Goal: Task Accomplishment & Management: Use online tool/utility

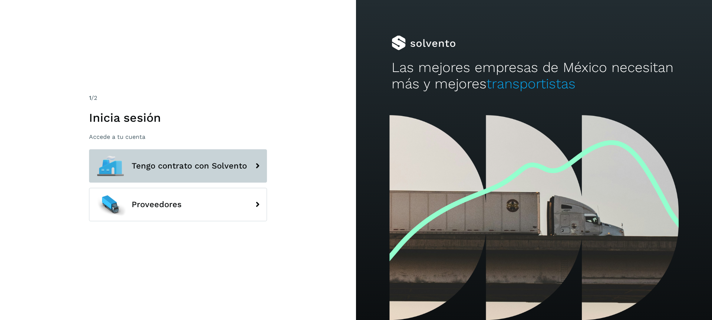
click at [181, 167] on span "Tengo contrato con Solvento" at bounding box center [189, 165] width 115 height 9
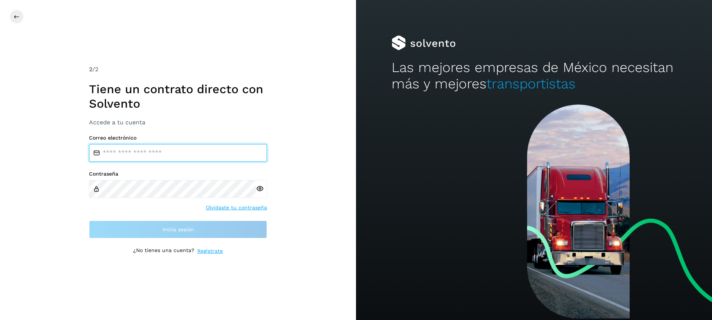
click at [163, 152] on input "email" at bounding box center [178, 153] width 178 height 18
type input "**********"
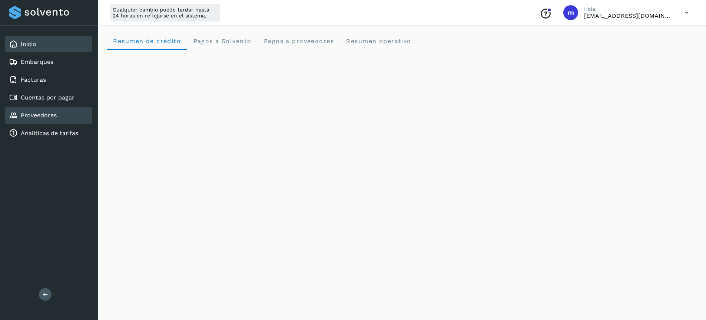
click at [44, 116] on link "Proveedores" at bounding box center [39, 115] width 36 height 7
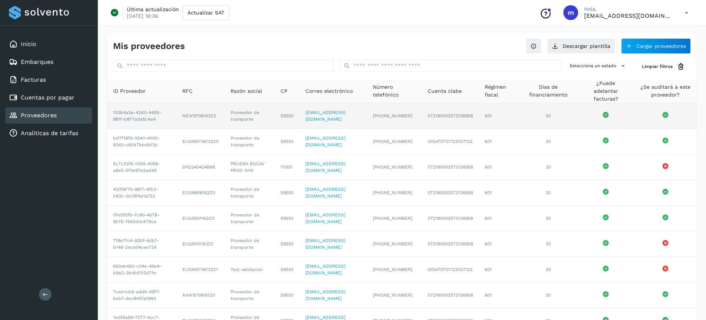
click at [199, 113] on td "NEW9708163Z0" at bounding box center [200, 116] width 48 height 26
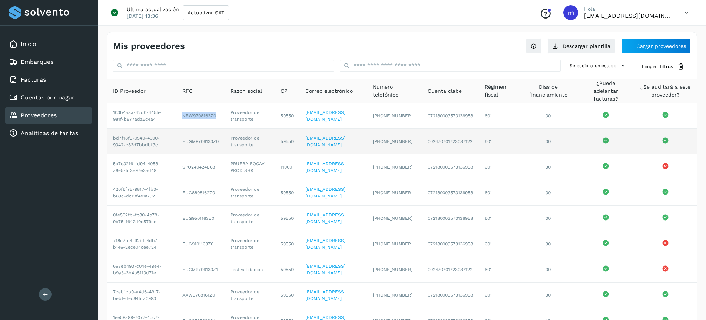
copy td "NEW9708163Z0"
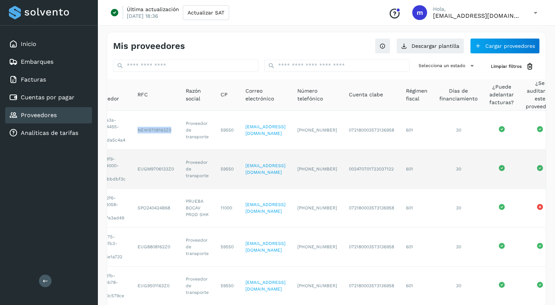
scroll to position [0, 23]
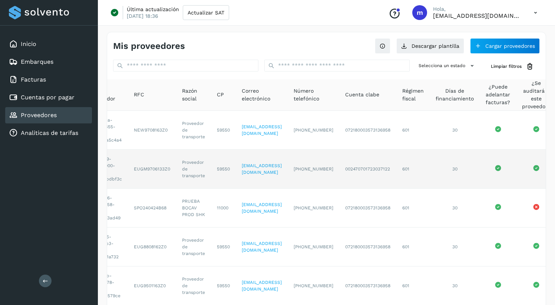
click at [143, 170] on td "EUGM9706133Z0" at bounding box center [152, 169] width 48 height 39
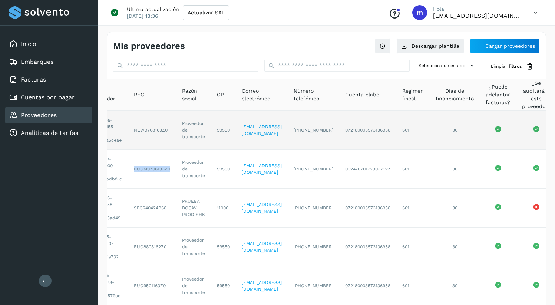
copy td "EUGM9706133Z0"
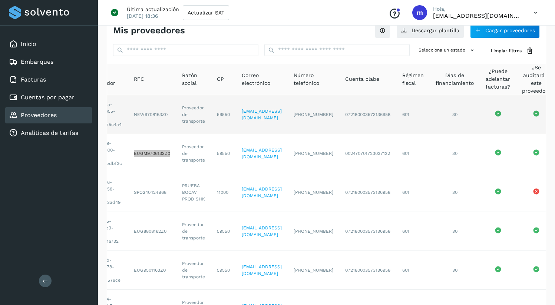
scroll to position [42, 0]
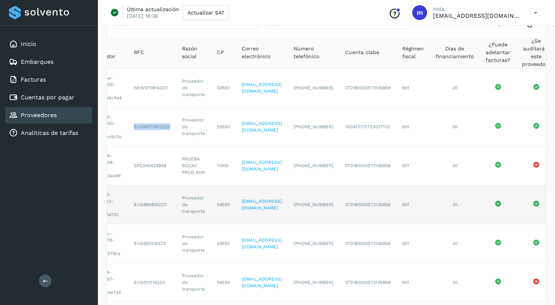
click at [147, 206] on td "EUG8808162Z0" at bounding box center [152, 204] width 48 height 39
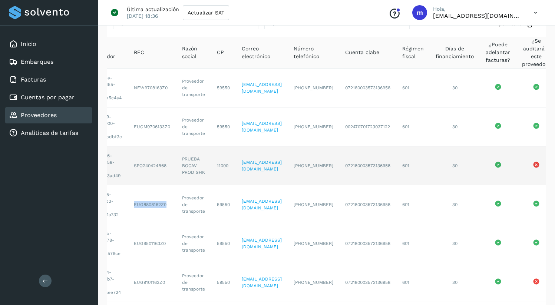
copy td "EUG8808162Z0"
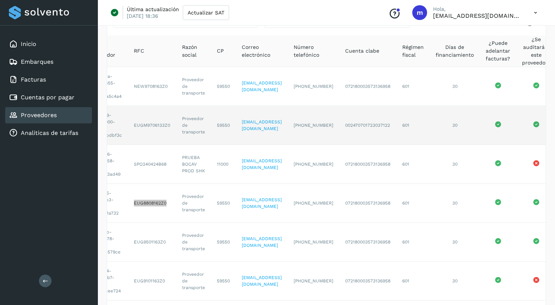
scroll to position [45, 0]
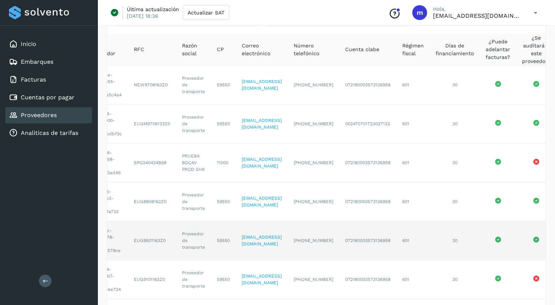
click at [145, 240] on td "EUG9501163Z0" at bounding box center [152, 240] width 48 height 39
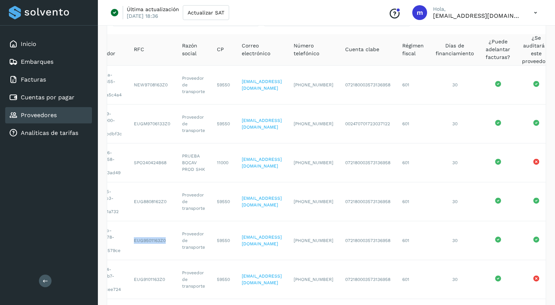
copy td "EUG9501163Z0"
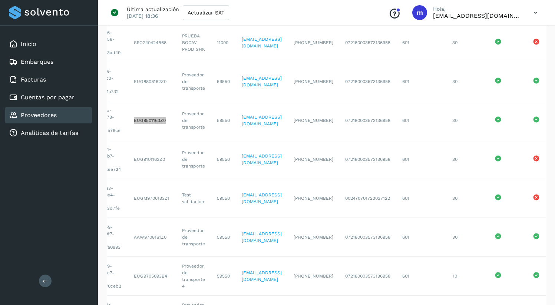
scroll to position [167, 0]
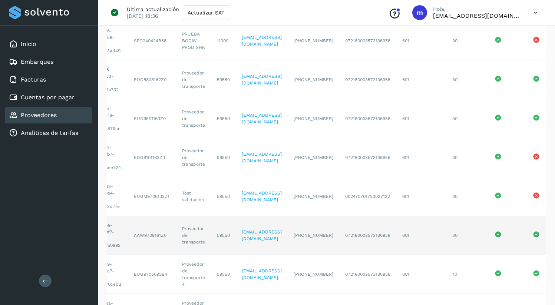
click at [142, 235] on td "AAW9708161Z0" at bounding box center [152, 235] width 48 height 39
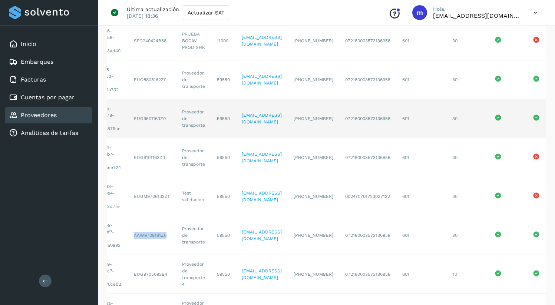
copy td "AAW9708161Z0"
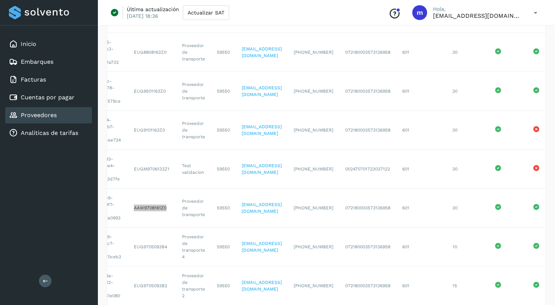
scroll to position [198, 0]
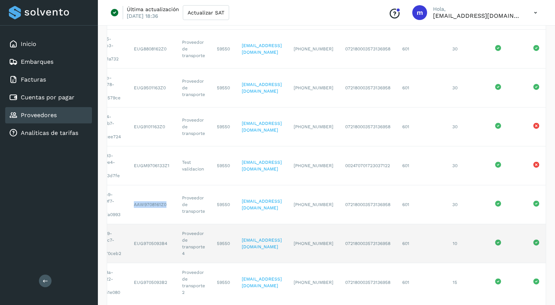
click at [150, 243] on td "EUG9705093B4" at bounding box center [152, 243] width 48 height 39
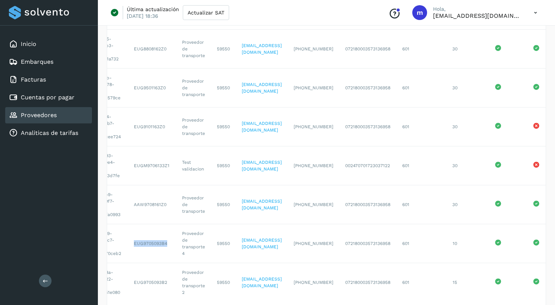
copy td "EUG9705093B4"
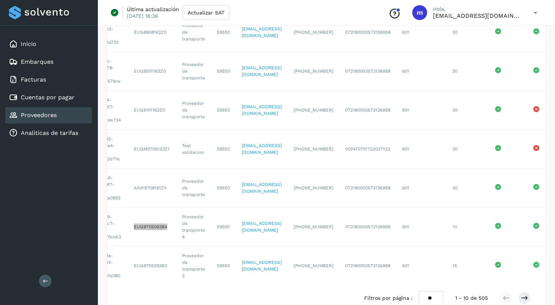
scroll to position [217, 0]
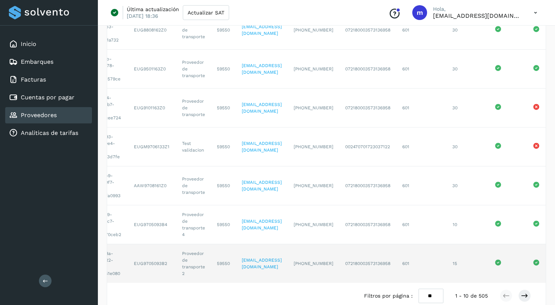
click at [149, 263] on td "EUG9705093B2" at bounding box center [152, 263] width 48 height 39
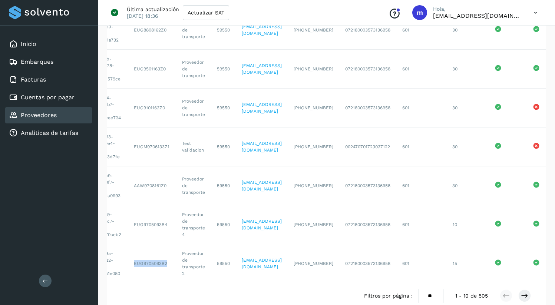
copy td "EUG9705093B2"
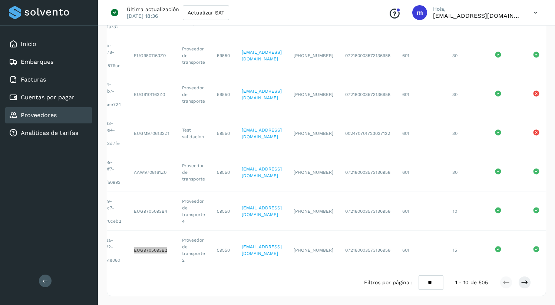
scroll to position [236, 0]
click at [526, 283] on icon at bounding box center [524, 282] width 7 height 7
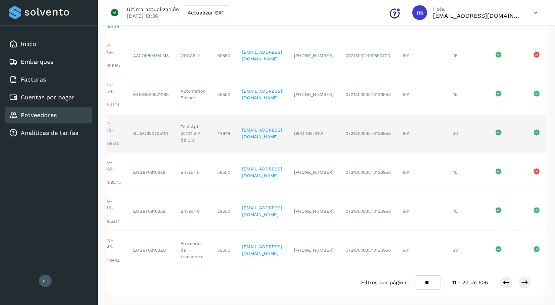
click at [144, 128] on td "GUDO820725101" at bounding box center [150, 133] width 47 height 39
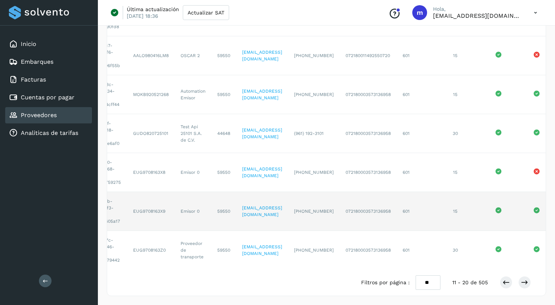
click at [141, 204] on td "EUG9708163X9" at bounding box center [150, 211] width 47 height 39
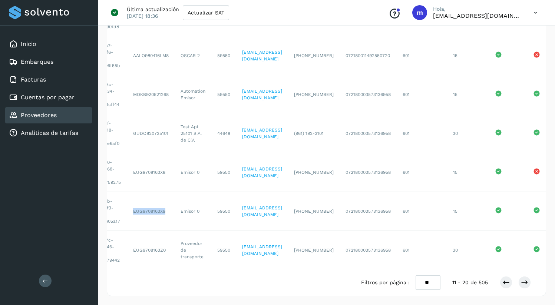
copy td "EUG9708163X9"
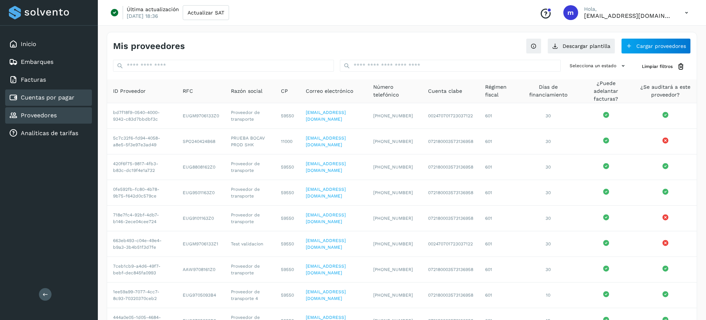
click at [42, 94] on link "Cuentas por pagar" at bounding box center [48, 97] width 54 height 7
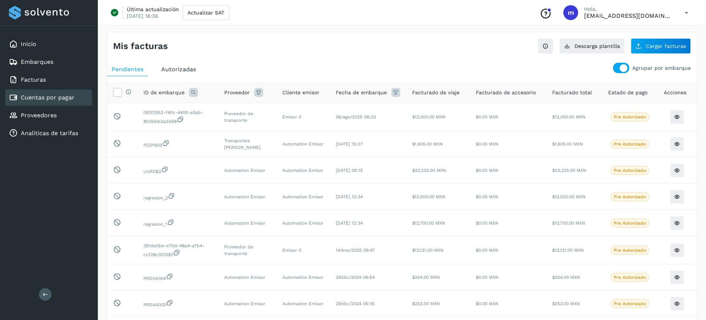
click at [620, 68] on div at bounding box center [621, 68] width 16 height 10
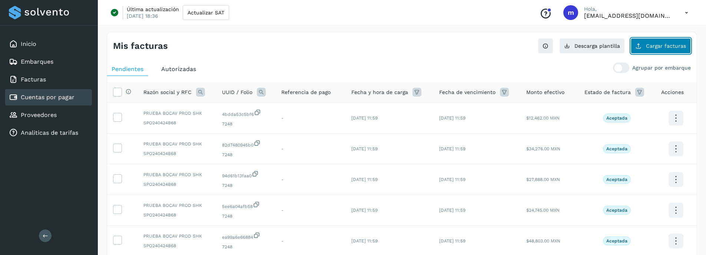
click at [671, 43] on span "Cargar facturas" at bounding box center [666, 45] width 40 height 5
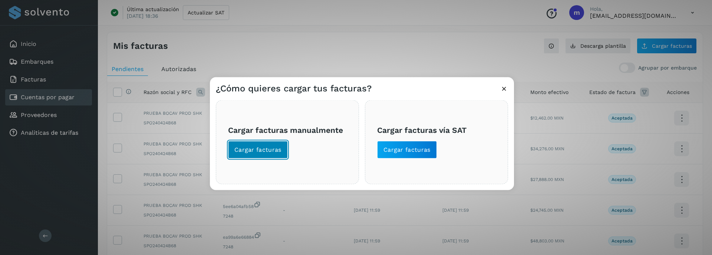
click at [252, 154] on button "Cargar facturas" at bounding box center [258, 150] width 60 height 18
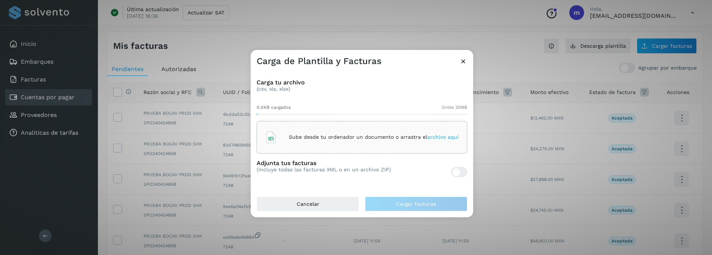
click at [315, 142] on div "Sube desde tu ordenador un documento o arrastra el archivo aquí" at bounding box center [362, 138] width 194 height 20
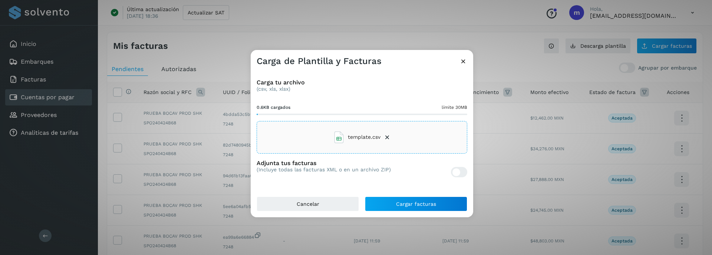
click at [464, 173] on div at bounding box center [459, 172] width 16 height 10
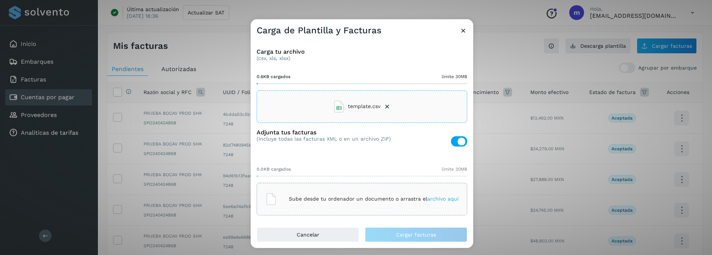
click at [339, 197] on p "Sube desde tu ordenador un documento o arrastra el archivo aquí" at bounding box center [374, 199] width 170 height 6
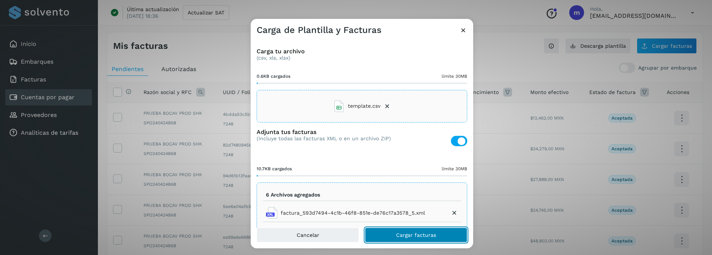
click at [409, 237] on span "Cargar facturas" at bounding box center [416, 235] width 40 height 5
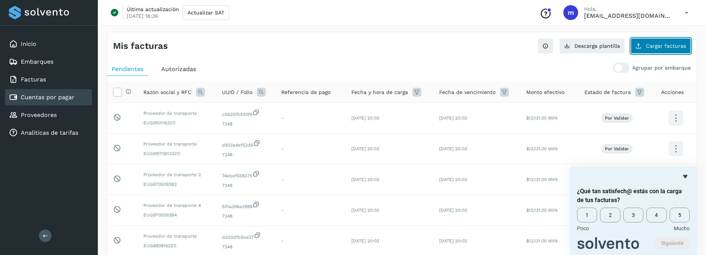
click at [672, 47] on span "Cargar facturas" at bounding box center [666, 45] width 40 height 5
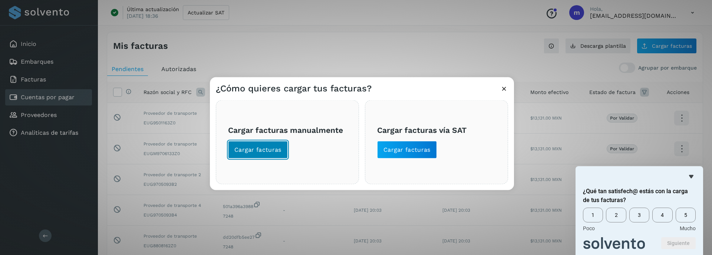
click at [268, 148] on span "Cargar facturas" at bounding box center [257, 150] width 47 height 8
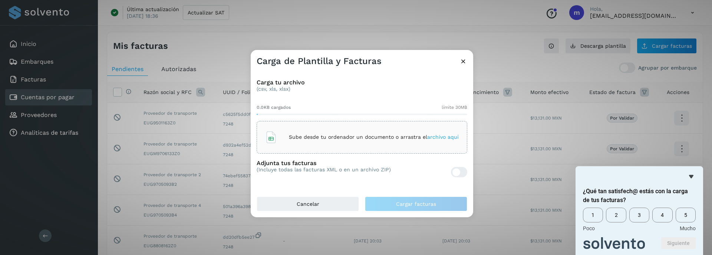
click at [323, 135] on p "Sube desde tu ordenador un documento o arrastra el archivo aquí" at bounding box center [374, 137] width 170 height 6
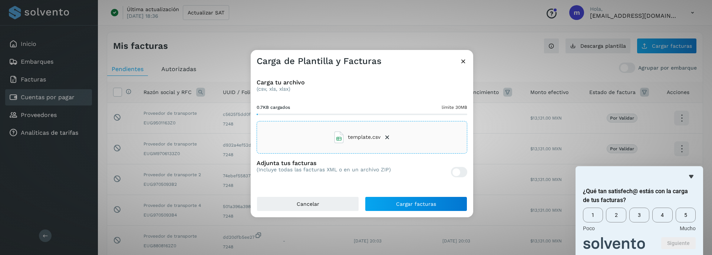
click at [465, 171] on div at bounding box center [459, 172] width 16 height 10
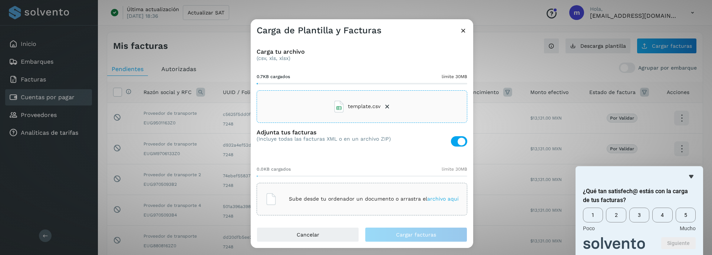
click at [334, 198] on p "Sube desde tu ordenador un documento o arrastra el archivo aquí" at bounding box center [374, 199] width 170 height 6
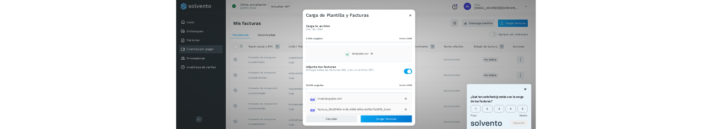
scroll to position [55, 0]
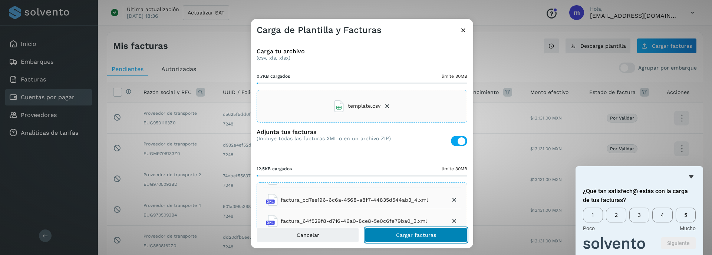
click at [415, 238] on span "Cargar facturas" at bounding box center [416, 235] width 40 height 5
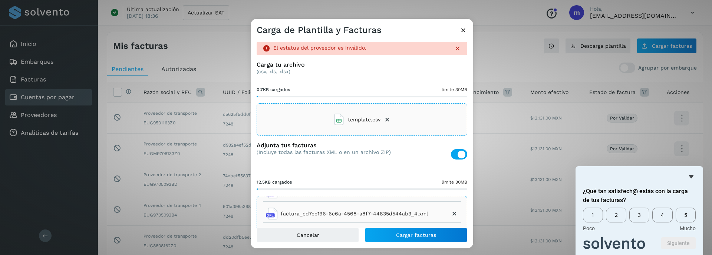
drag, startPoint x: 485, startPoint y: 255, endPoint x: 488, endPoint y: 259, distance: 5.0
click at [488, 259] on html "Inicio Embarques Facturas Cuentas por pagar Proveedores Analiticas de tarifas S…" at bounding box center [356, 237] width 712 height 474
drag, startPoint x: 506, startPoint y: 255, endPoint x: 507, endPoint y: 259, distance: 3.8
click at [507, 259] on html "Inicio Embarques Facturas Cuentas por pagar Proveedores Analiticas de tarifas S…" at bounding box center [356, 237] width 712 height 474
drag, startPoint x: 511, startPoint y: 255, endPoint x: 494, endPoint y: 188, distance: 69.2
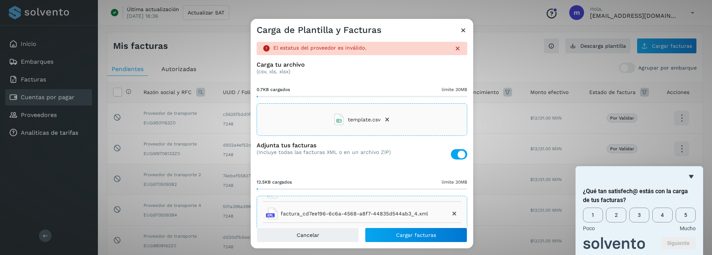
click at [494, 188] on div "Carga de Plantilla y Facturas El estatus del proveedor es inválido. Carga tu ar…" at bounding box center [356, 127] width 712 height 255
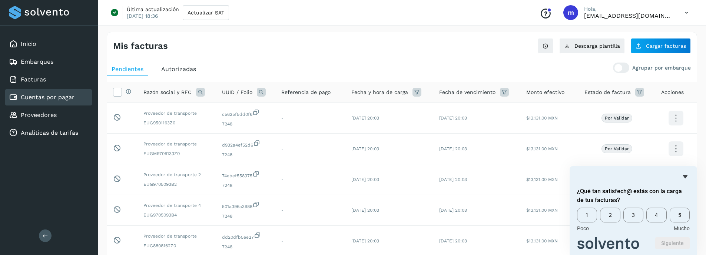
click at [40, 209] on div "Inicio Embarques Facturas Cuentas por pagar Proveedores Analiticas de tarifas S…" at bounding box center [49, 127] width 98 height 255
click at [684, 176] on icon "Ocultar encuesta" at bounding box center [685, 176] width 4 height 3
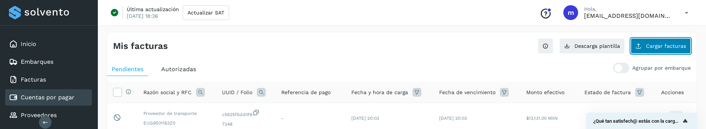
click at [660, 42] on button "Cargar facturas" at bounding box center [661, 46] width 60 height 16
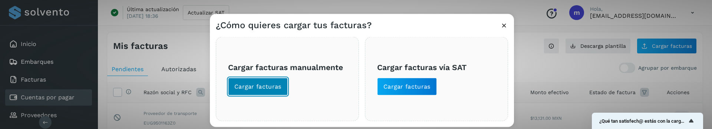
click at [244, 91] on button "Cargar facturas" at bounding box center [258, 87] width 60 height 18
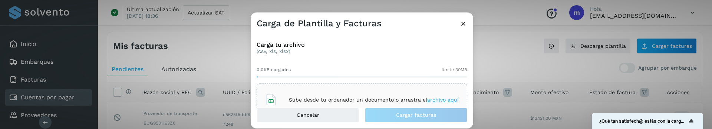
click at [300, 94] on div "Sube desde tu ordenador un documento o arrastra el archivo aquí" at bounding box center [362, 100] width 194 height 20
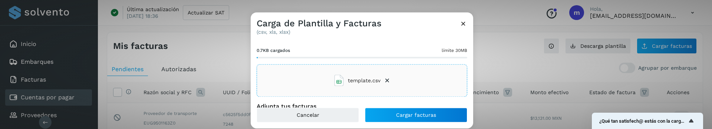
scroll to position [52, 0]
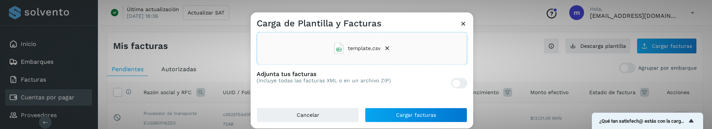
click at [454, 79] on div at bounding box center [459, 83] width 16 height 10
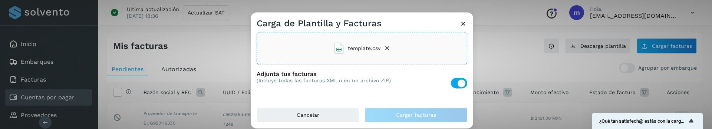
scroll to position [113, 0]
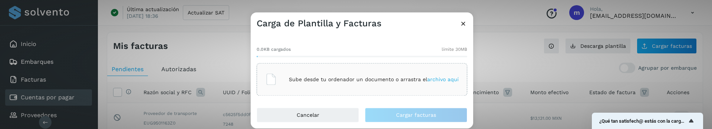
click at [330, 79] on p "Sube desde tu ordenador un documento o arrastra el archivo aquí" at bounding box center [374, 79] width 170 height 6
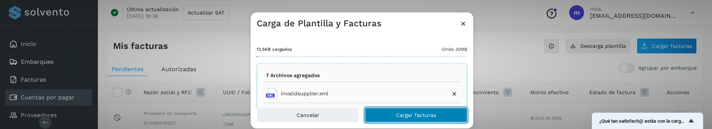
click at [409, 113] on span "Cargar facturas" at bounding box center [416, 115] width 40 height 5
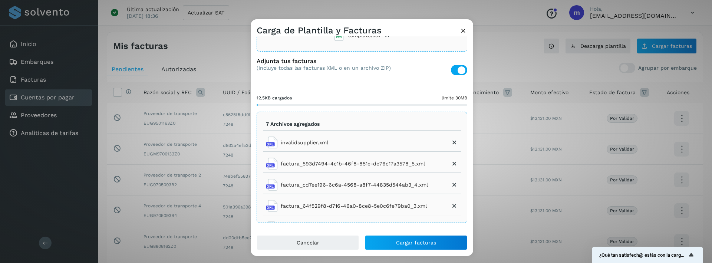
scroll to position [85, 0]
click at [450, 143] on icon at bounding box center [453, 142] width 7 height 7
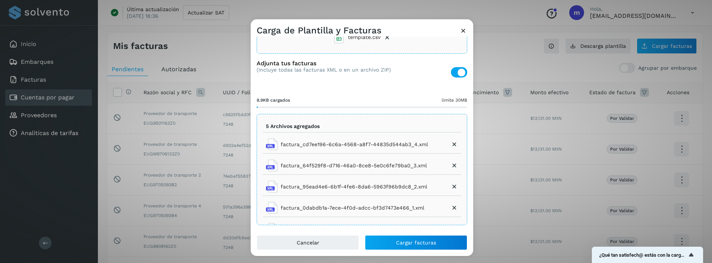
click at [443, 143] on li "factura_cd7ee196-6c6a-4568-a8f7-44835d544ab3_4.xml" at bounding box center [362, 144] width 198 height 18
click at [450, 143] on icon at bounding box center [453, 144] width 7 height 7
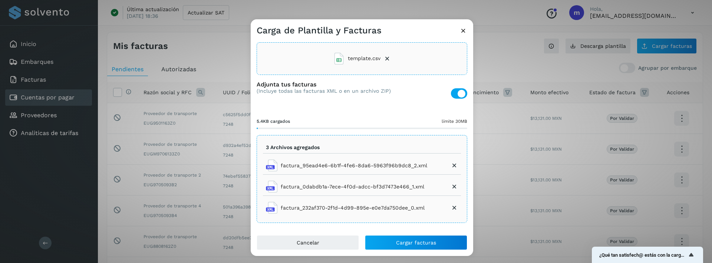
click at [450, 164] on icon at bounding box center [453, 165] width 7 height 7
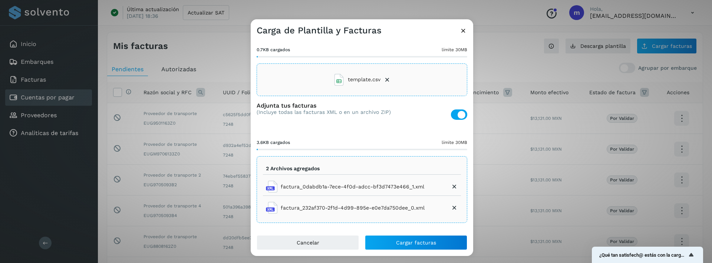
click at [450, 186] on icon at bounding box center [453, 186] width 7 height 7
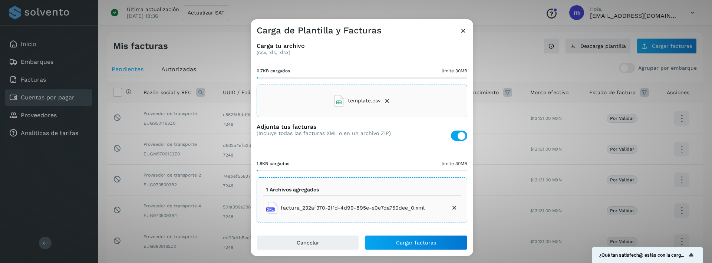
click at [450, 209] on icon at bounding box center [453, 207] width 7 height 7
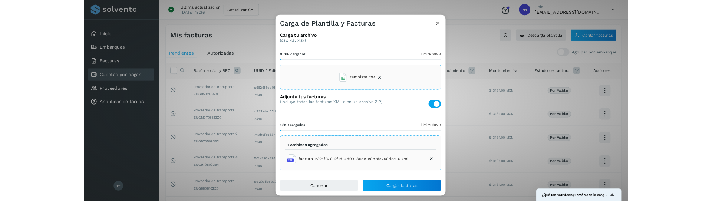
scroll to position [0, 0]
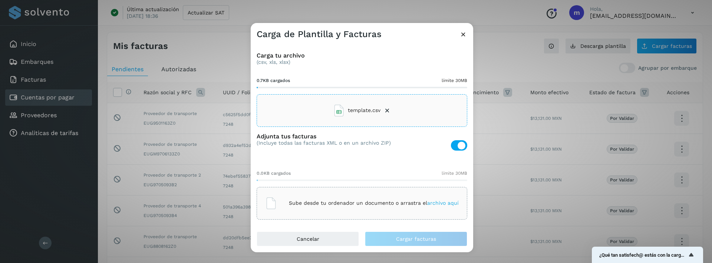
click at [386, 108] on icon at bounding box center [386, 110] width 7 height 7
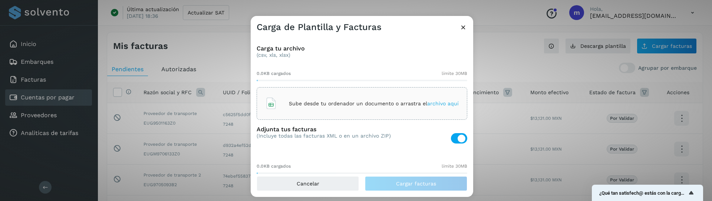
click at [321, 112] on div "Sube desde tu ordenador un documento o arrastra el archivo aquí" at bounding box center [362, 103] width 194 height 20
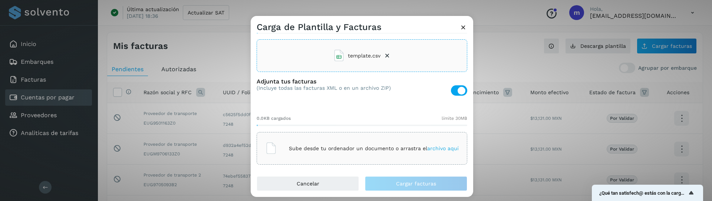
scroll to position [48, 0]
click at [354, 152] on div "Sube desde tu ordenador un documento o arrastra el archivo aquí" at bounding box center [362, 148] width 194 height 20
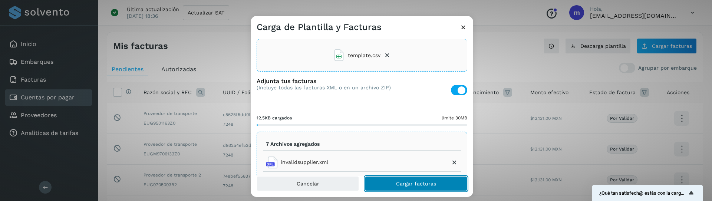
click at [417, 185] on span "Cargar facturas" at bounding box center [416, 183] width 40 height 5
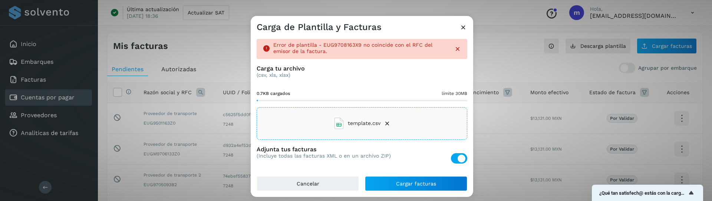
scroll to position [147, 0]
